Goal: Transaction & Acquisition: Purchase product/service

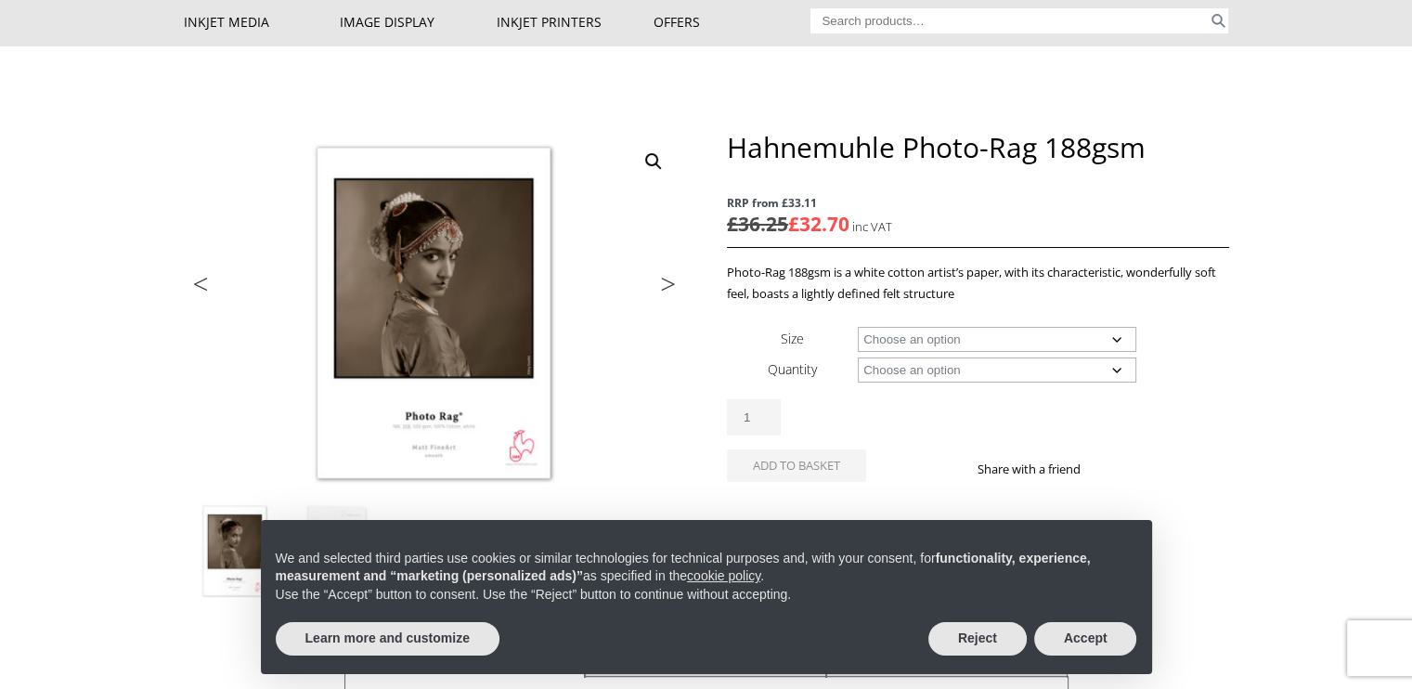
scroll to position [186, 0]
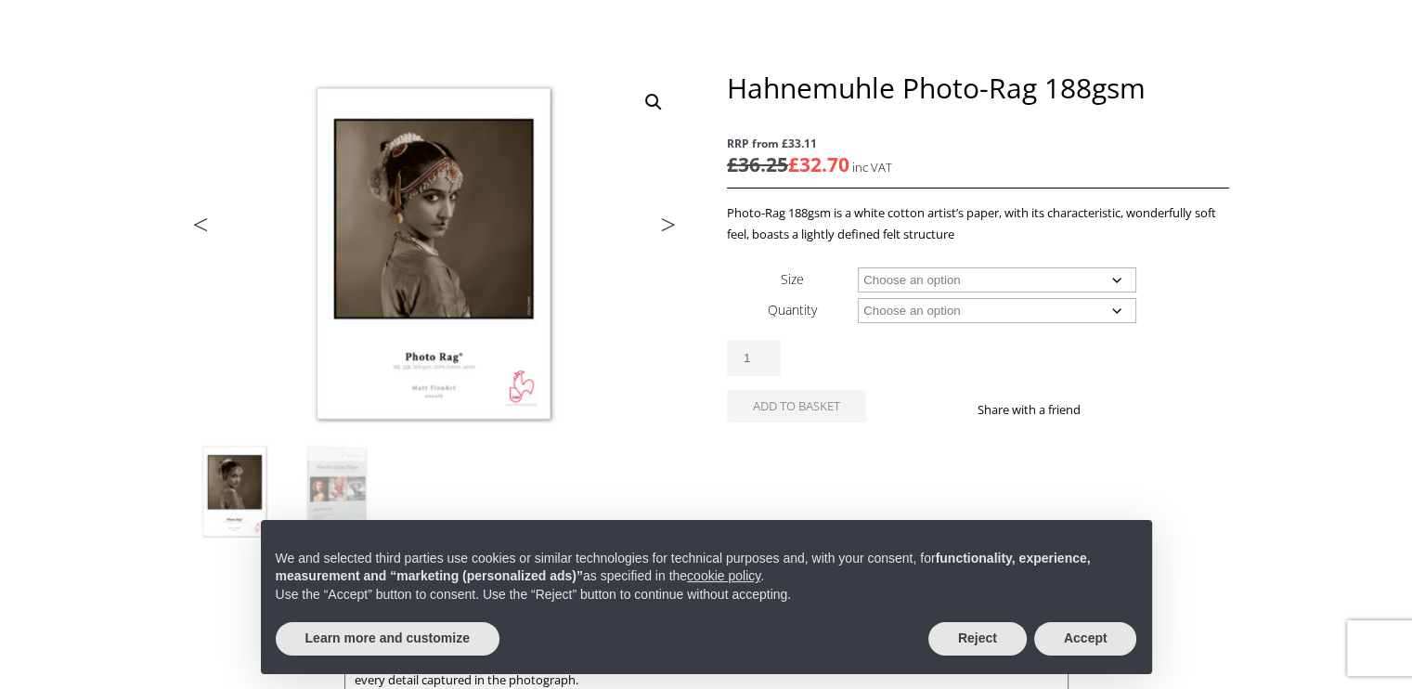
click at [1115, 278] on select "Choose an option A4 Sheet A3 Sheet A3+ Sheet A2 Sheet 17" Wide Roll 24" Wide Ro…" at bounding box center [997, 279] width 279 height 25
click at [858, 267] on select "Choose an option A4 Sheet A3 Sheet A3+ Sheet A2 Sheet 17" Wide Roll 24" Wide Ro…" at bounding box center [997, 279] width 279 height 25
select select "a2-sheet"
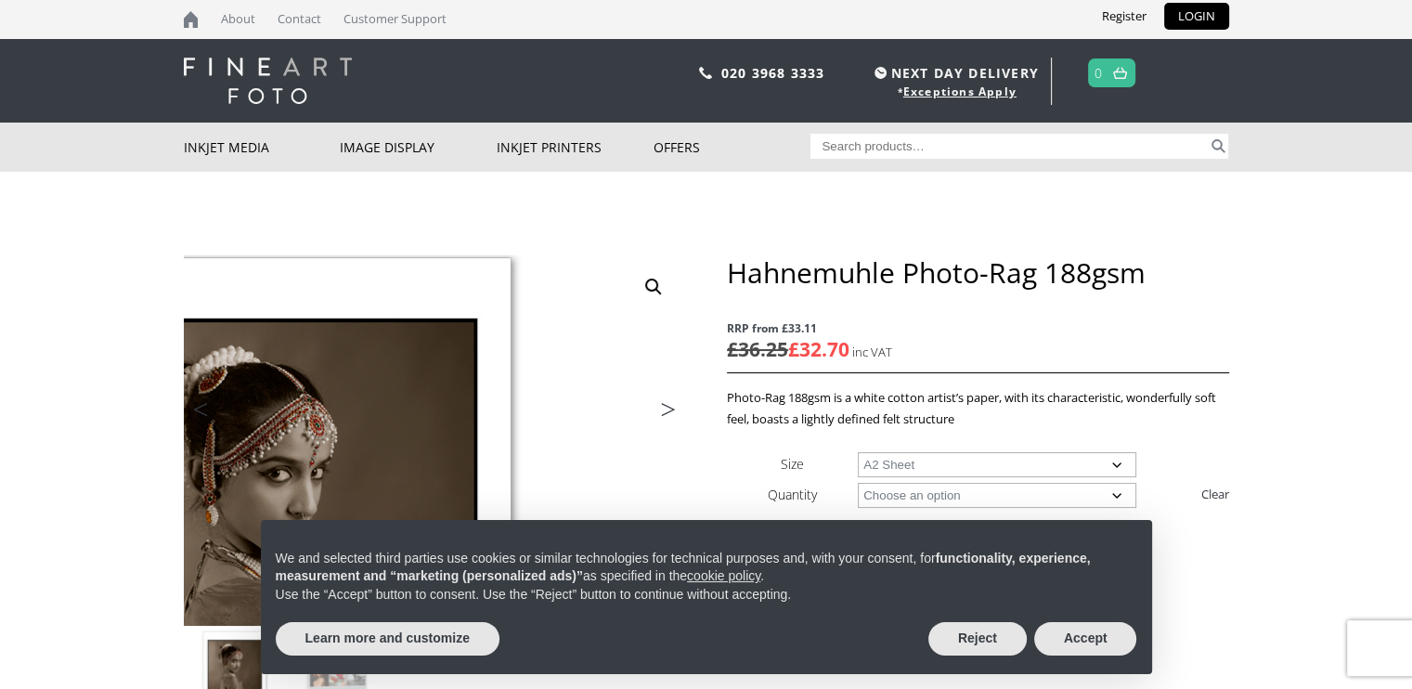
scroll to position [0, 0]
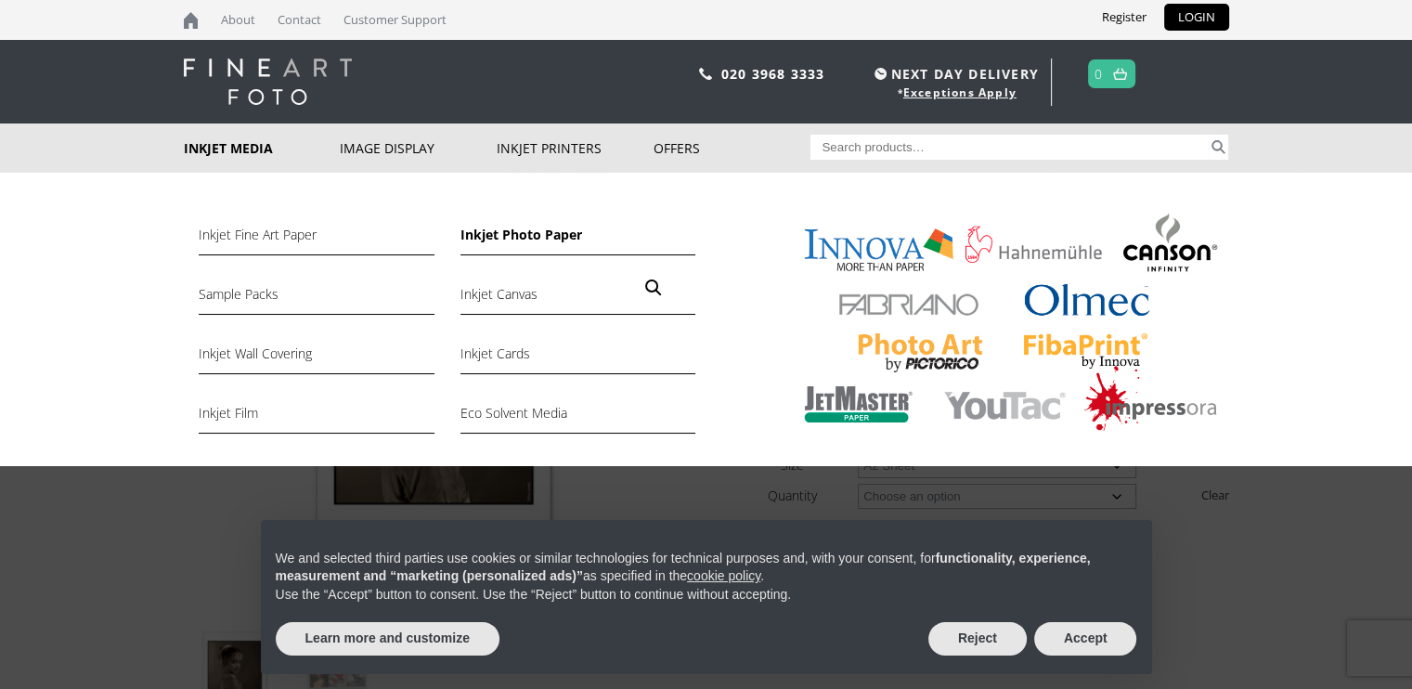
click at [513, 239] on link "Inkjet Photo Paper" at bounding box center [578, 240] width 235 height 32
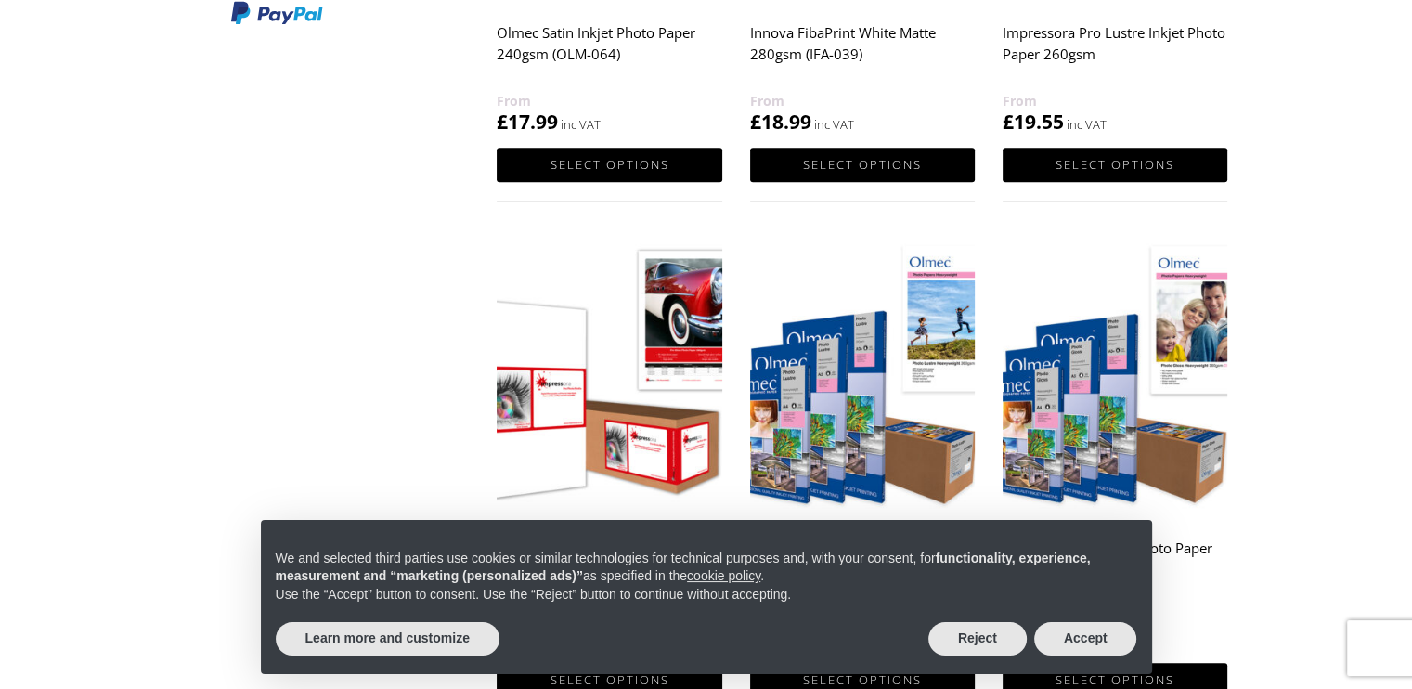
scroll to position [1114, 0]
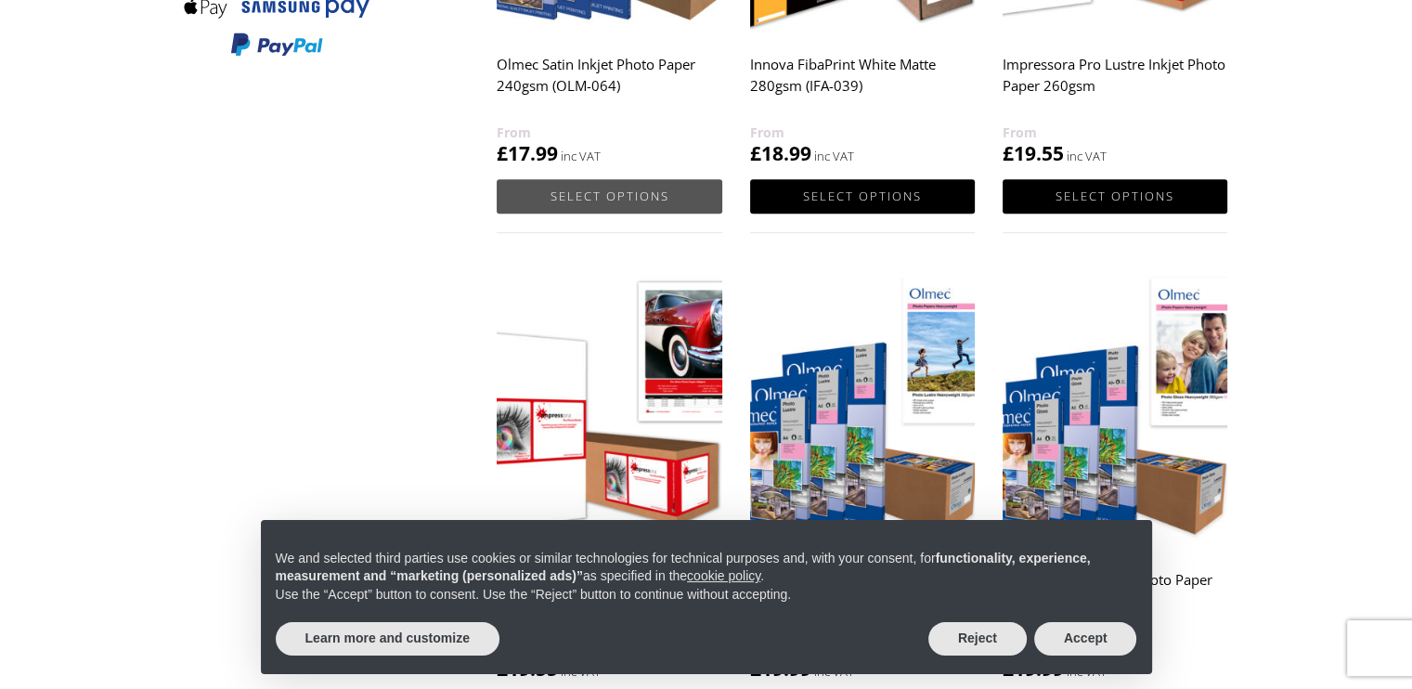
click at [614, 200] on link "Select options" at bounding box center [609, 196] width 225 height 34
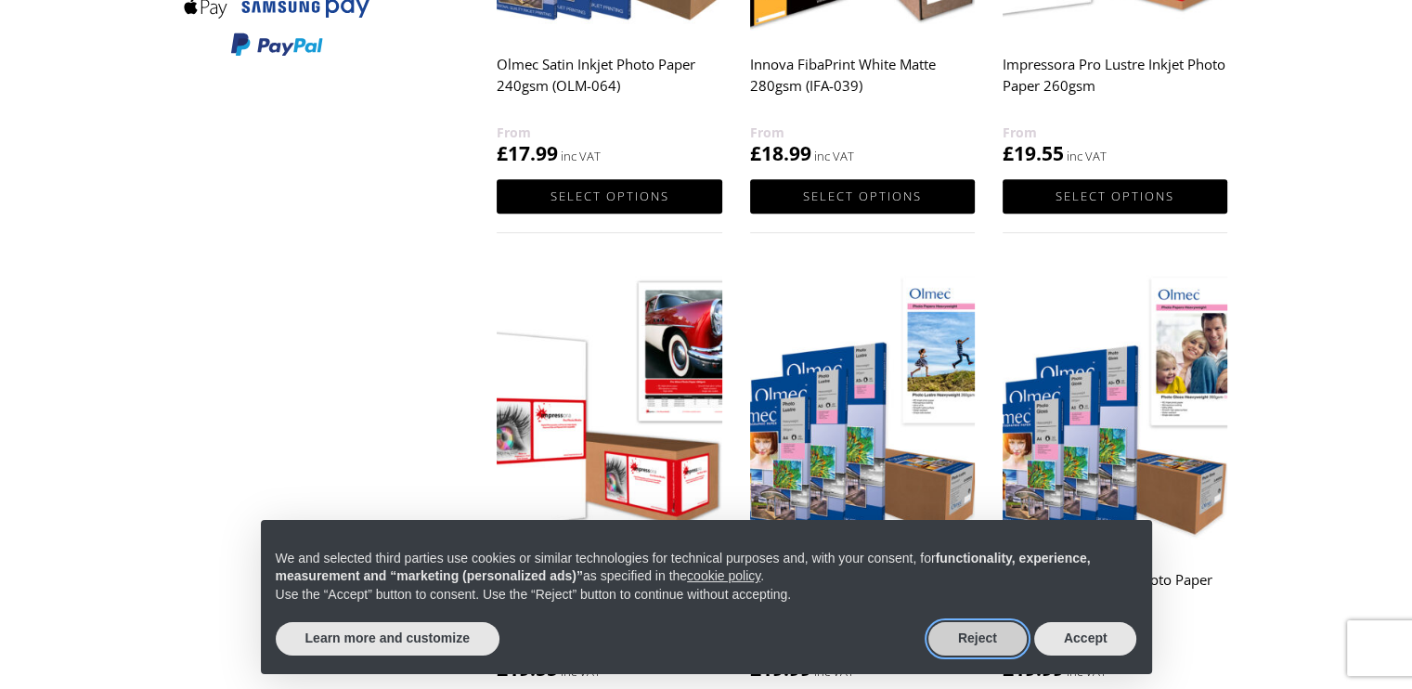
click at [988, 638] on button "Reject" at bounding box center [978, 638] width 98 height 33
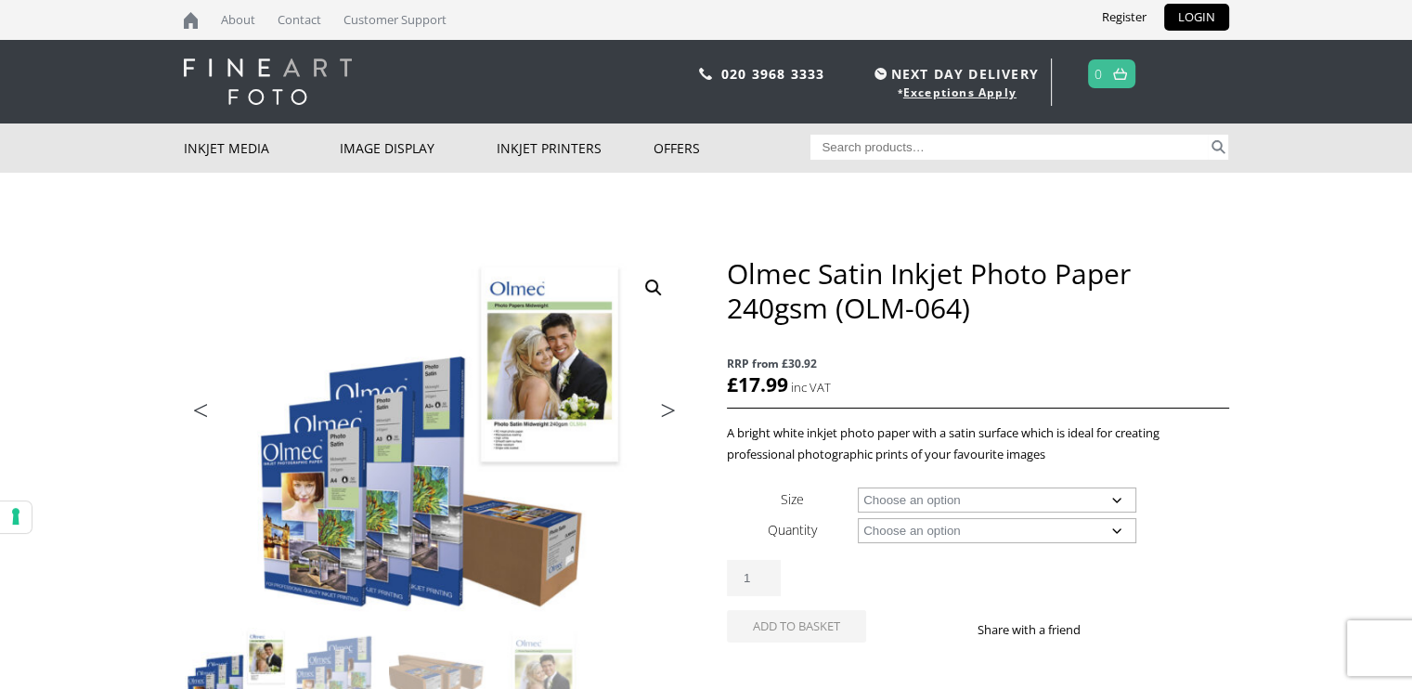
click at [1122, 499] on select "Choose an option A4 Sheet A3 Sheet A3+ Sheet A2 Sheet 17" Wide Roll 24" Wide Ro…" at bounding box center [997, 500] width 279 height 25
click at [858, 488] on select "Choose an option A4 Sheet A3 Sheet A3+ Sheet A2 Sheet 17" Wide Roll 24" Wide Ro…" at bounding box center [997, 500] width 279 height 25
select select "a3-sheet"
click at [1112, 529] on select "Choose an option 50 Sheets" at bounding box center [997, 530] width 279 height 25
select select "50-sheets"
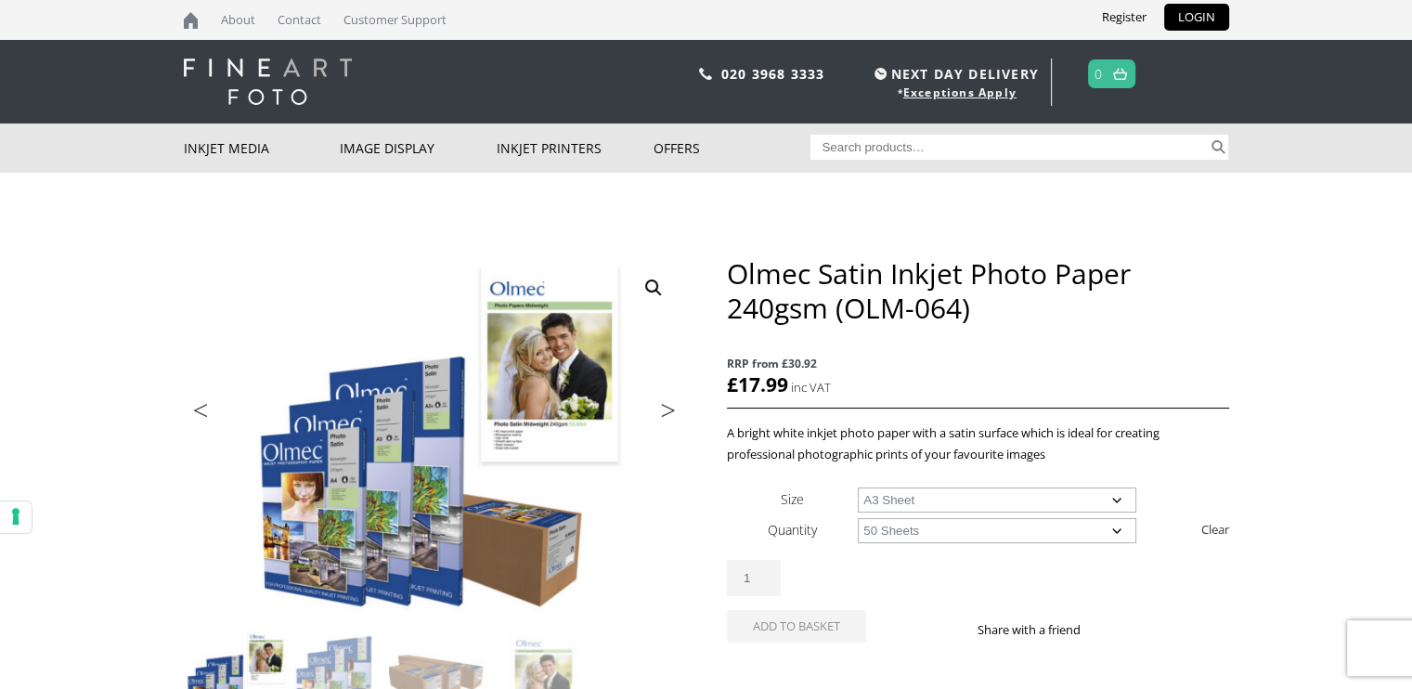
click at [858, 518] on select "Choose an option 50 Sheets" at bounding box center [997, 530] width 279 height 25
select select "a3-sheet"
